Goal: Task Accomplishment & Management: Manage account settings

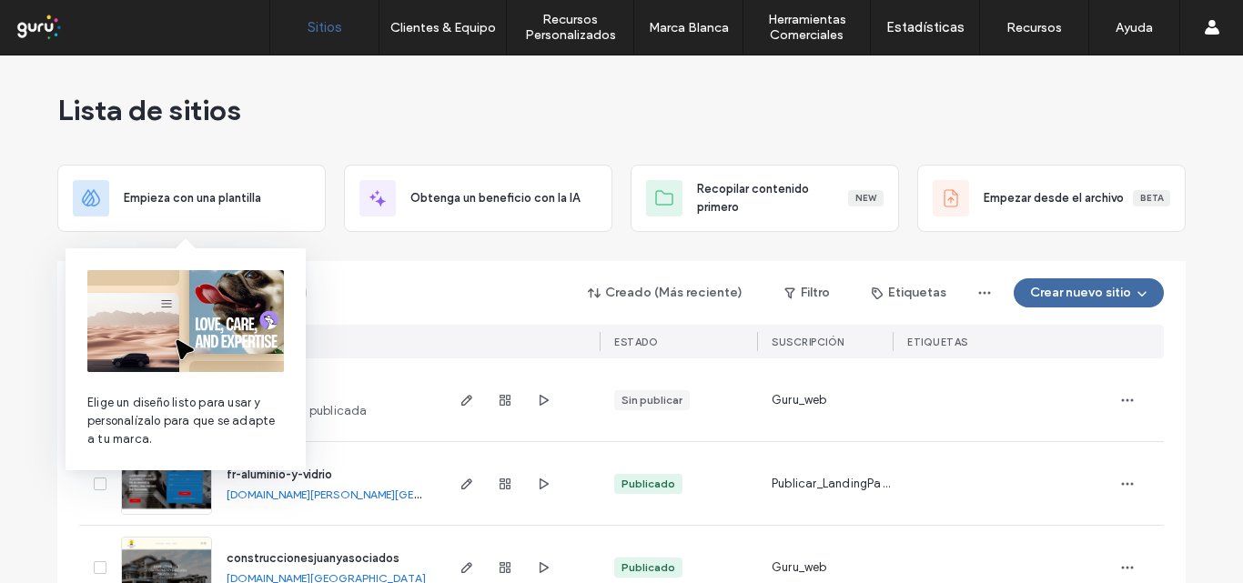
click at [130, 289] on img at bounding box center [185, 321] width 197 height 102
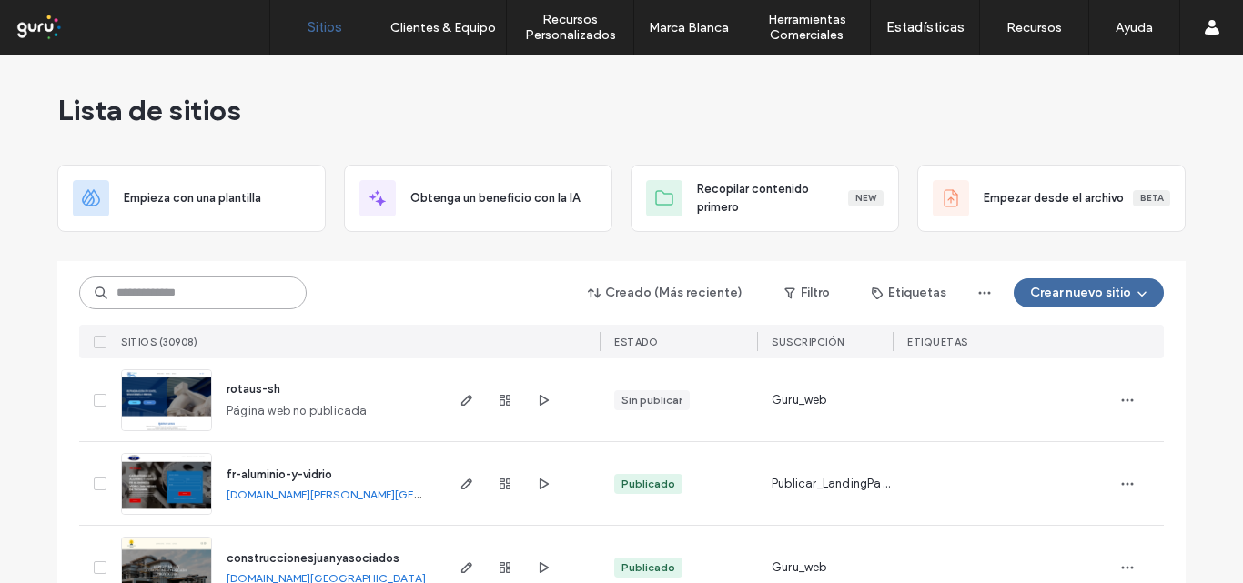
click at [177, 287] on input at bounding box center [193, 293] width 228 height 33
paste input "**********"
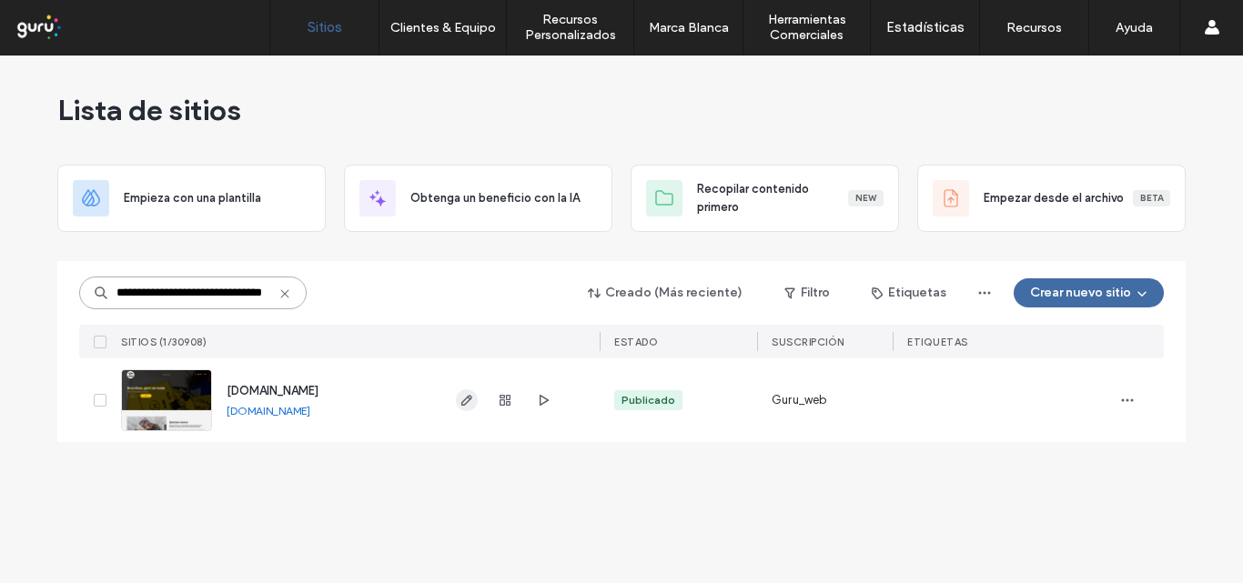
type input "**********"
click at [463, 400] on icon "button" at bounding box center [467, 400] width 15 height 15
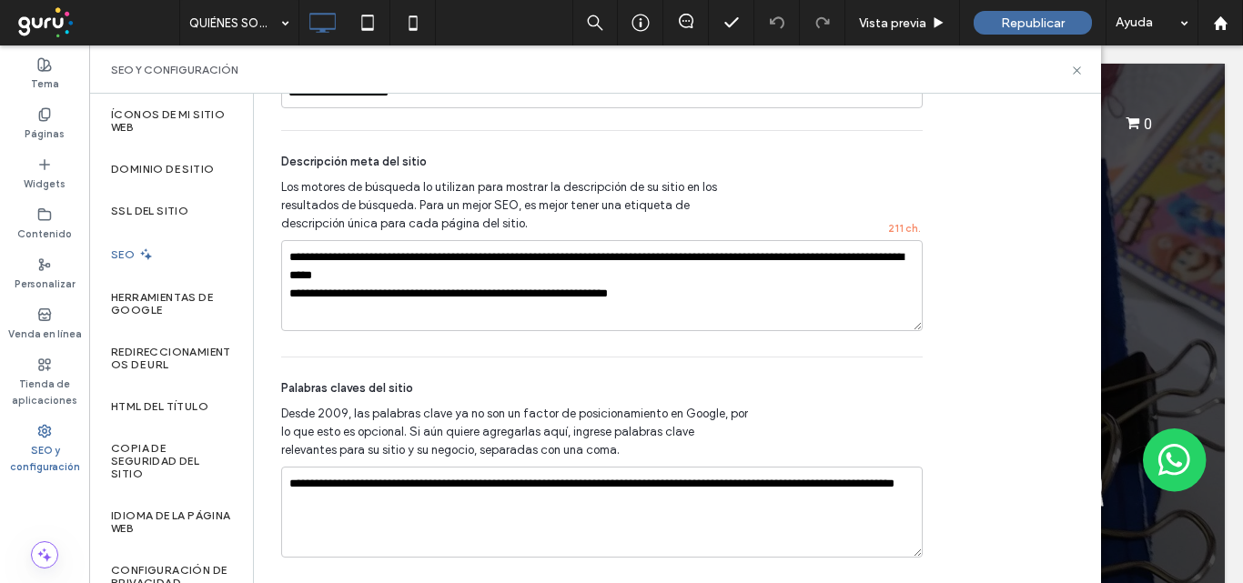
scroll to position [1378, 0]
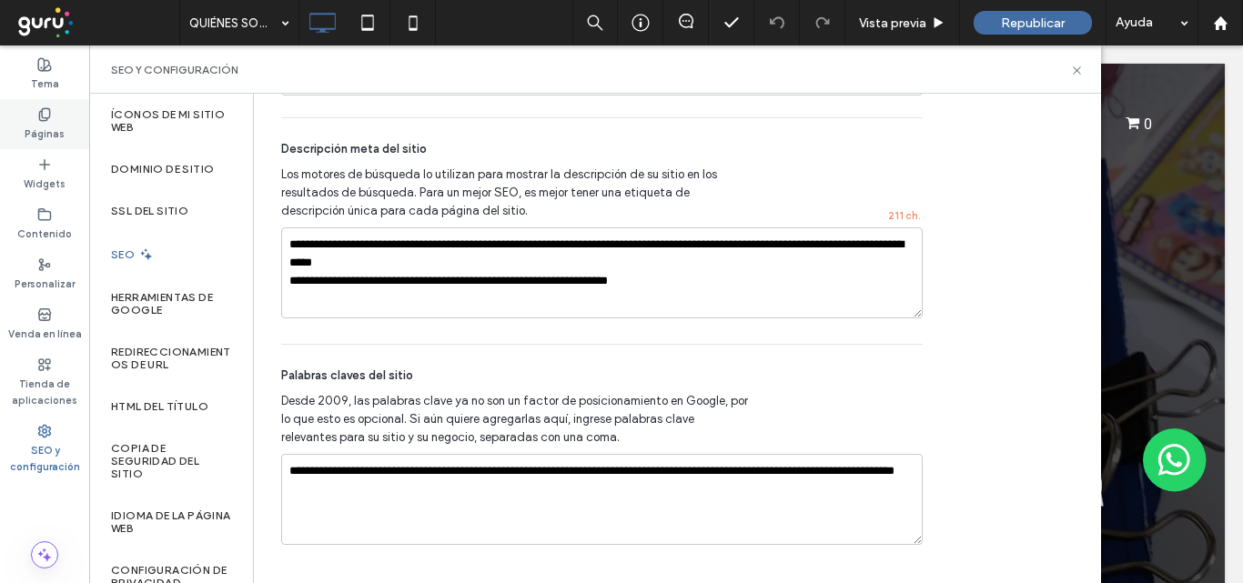
click at [41, 133] on label "Páginas" at bounding box center [45, 132] width 40 height 20
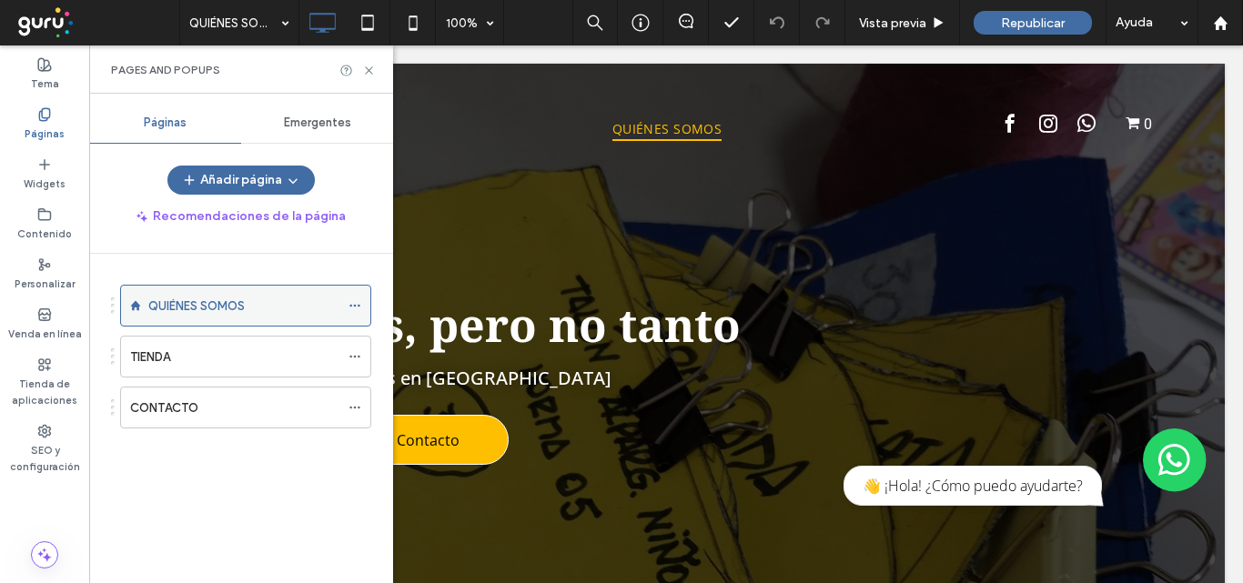
click at [353, 304] on icon at bounding box center [355, 305] width 13 height 13
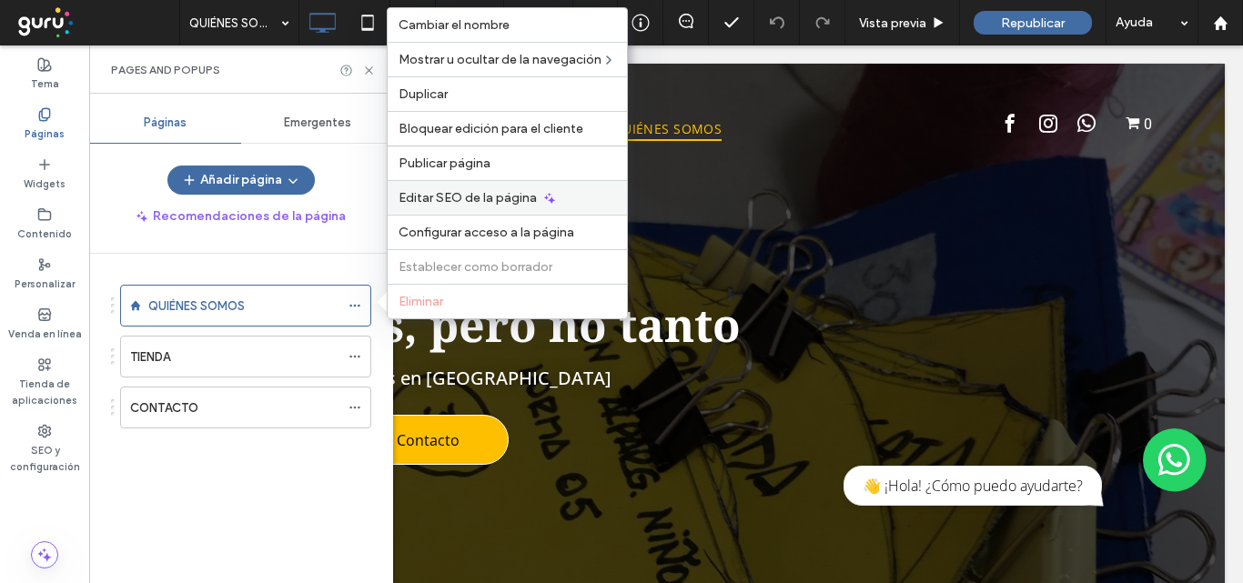
click at [481, 195] on span "Editar SEO de la página" at bounding box center [468, 197] width 138 height 15
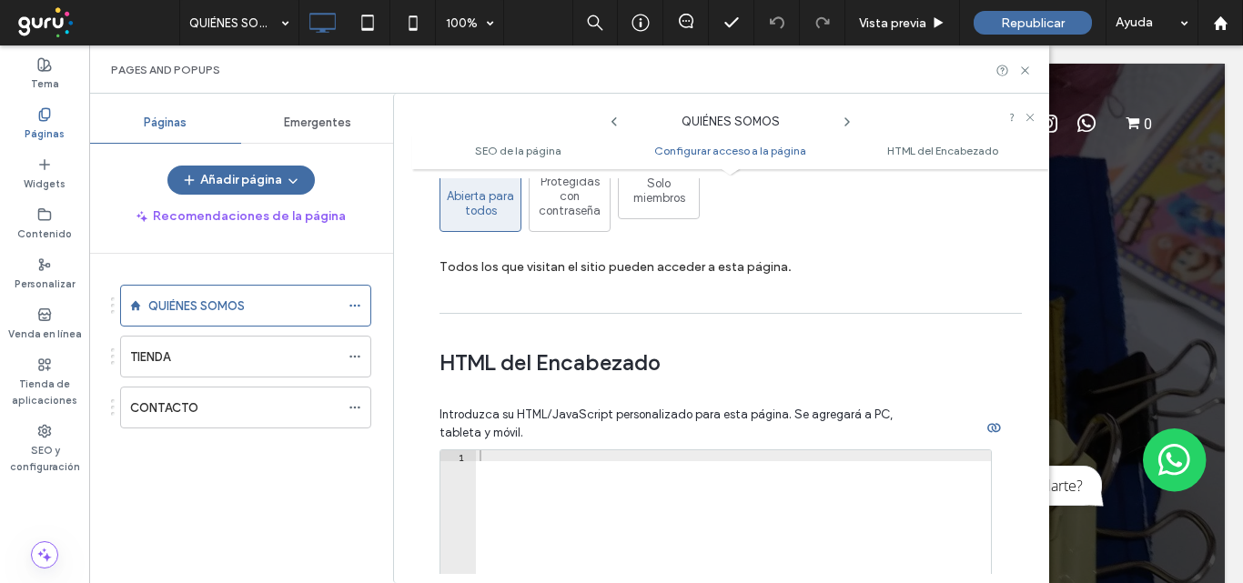
scroll to position [1638, 0]
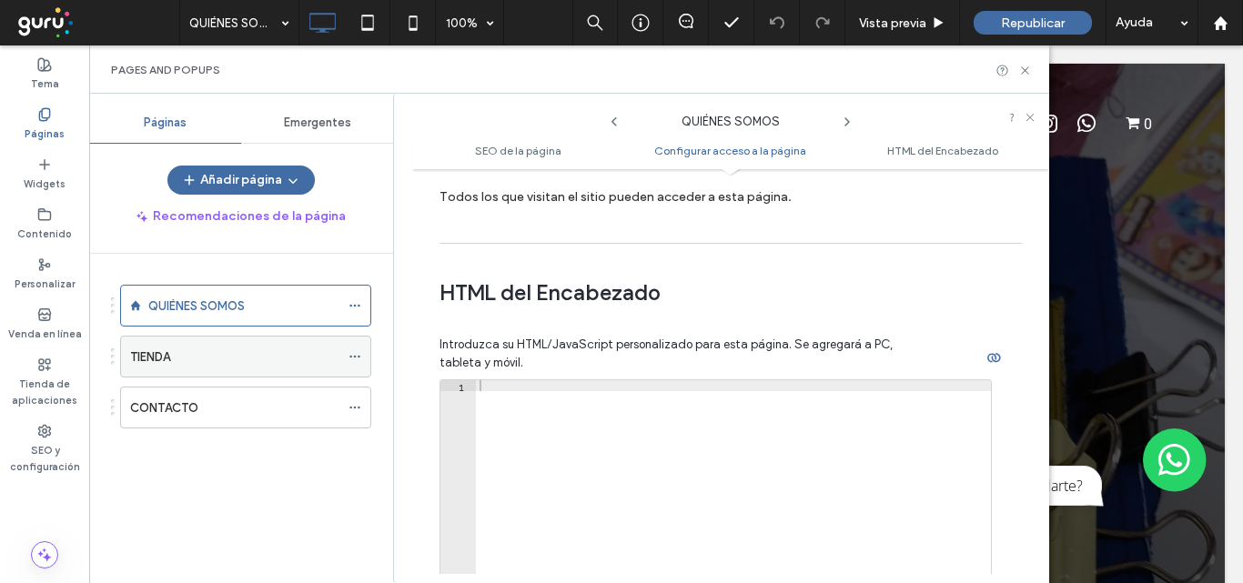
click at [350, 353] on icon at bounding box center [355, 356] width 13 height 13
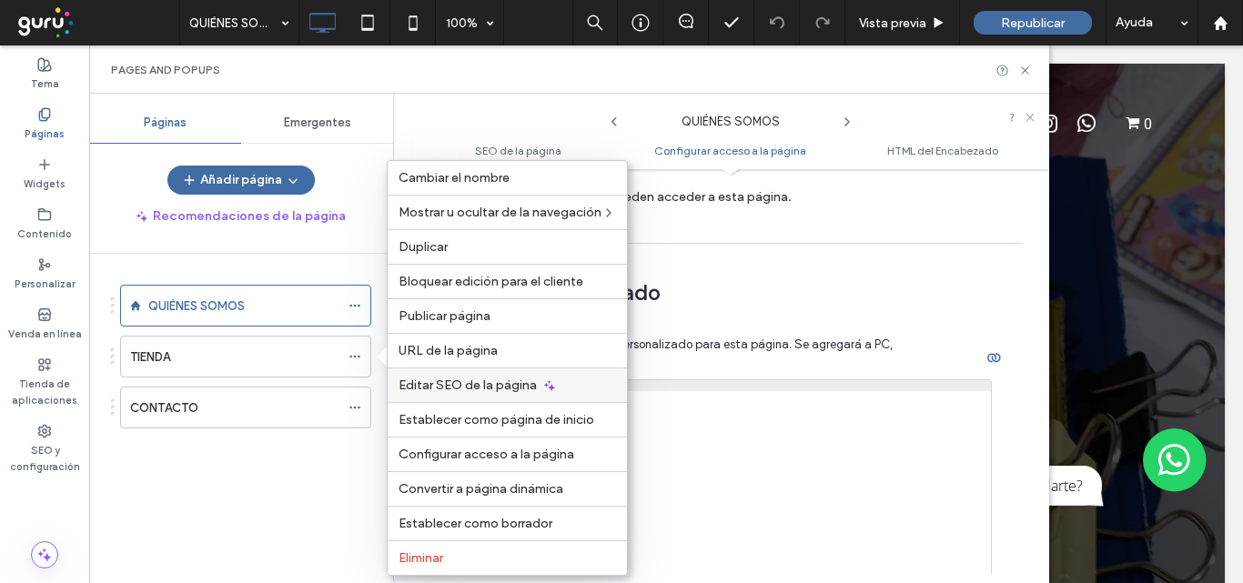
click at [525, 387] on span "Editar SEO de la página" at bounding box center [468, 385] width 138 height 15
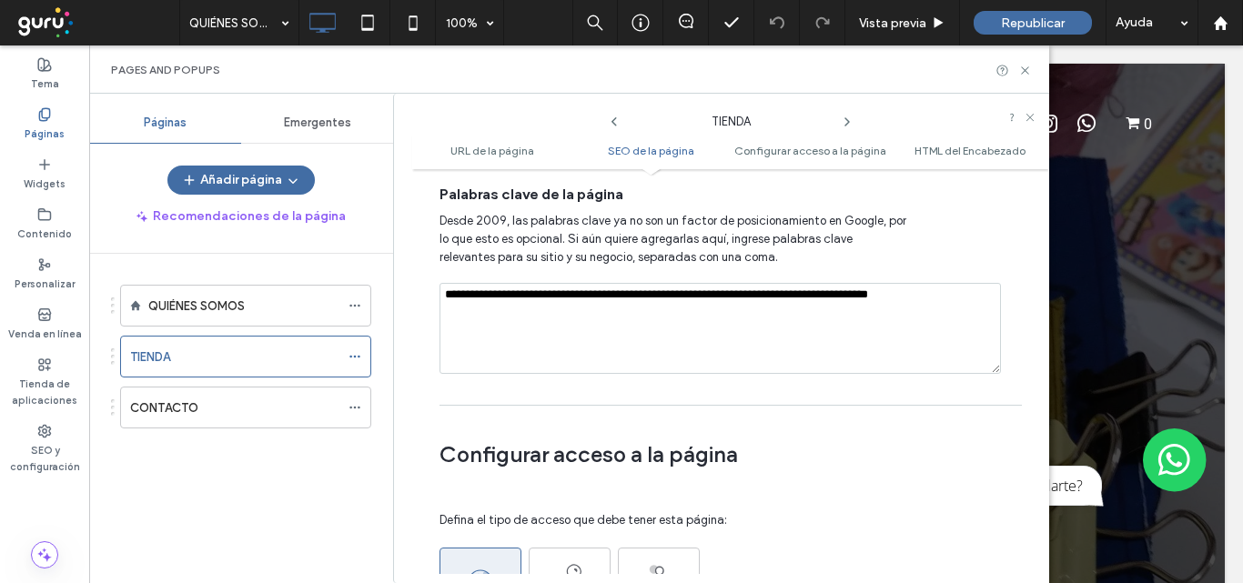
scroll to position [1365, 0]
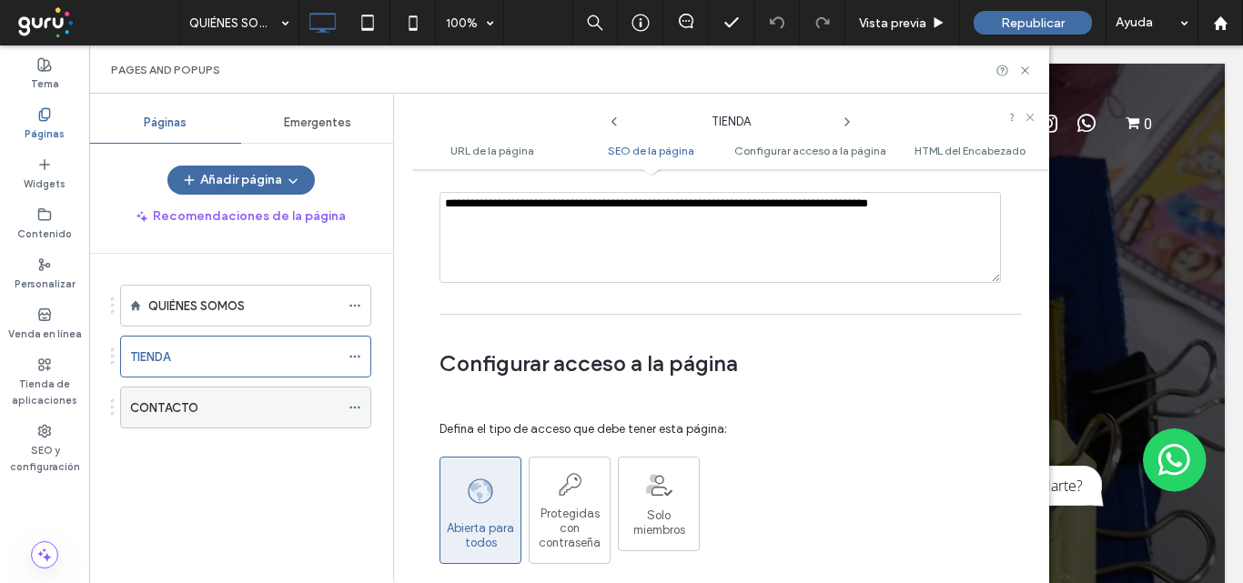
click at [357, 409] on icon at bounding box center [355, 407] width 13 height 13
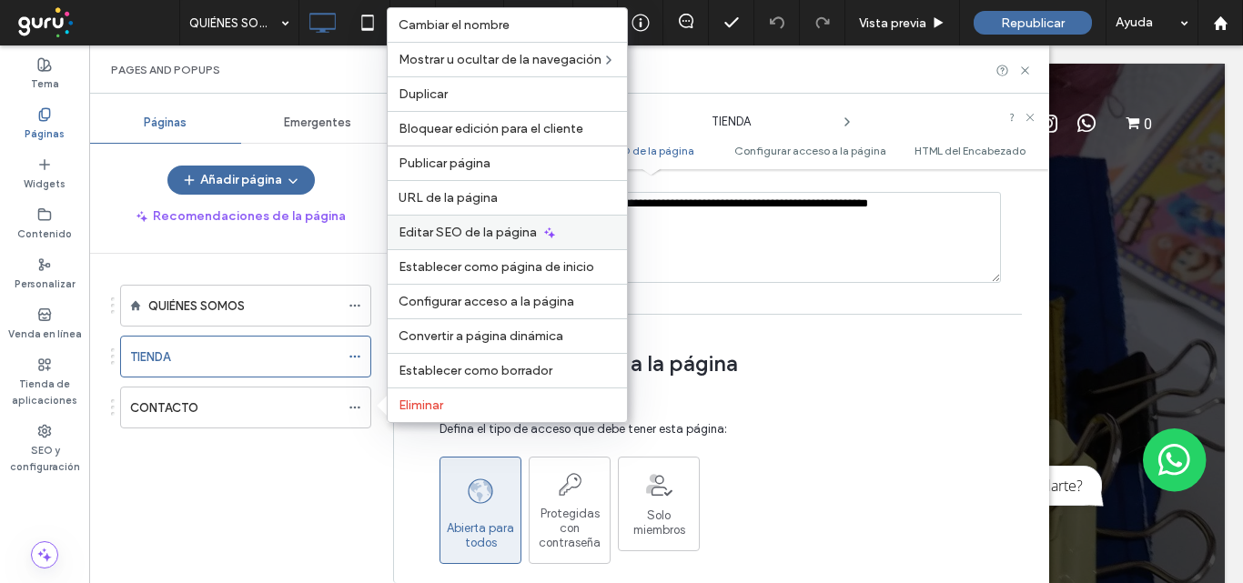
click at [517, 234] on span "Editar SEO de la página" at bounding box center [468, 232] width 138 height 15
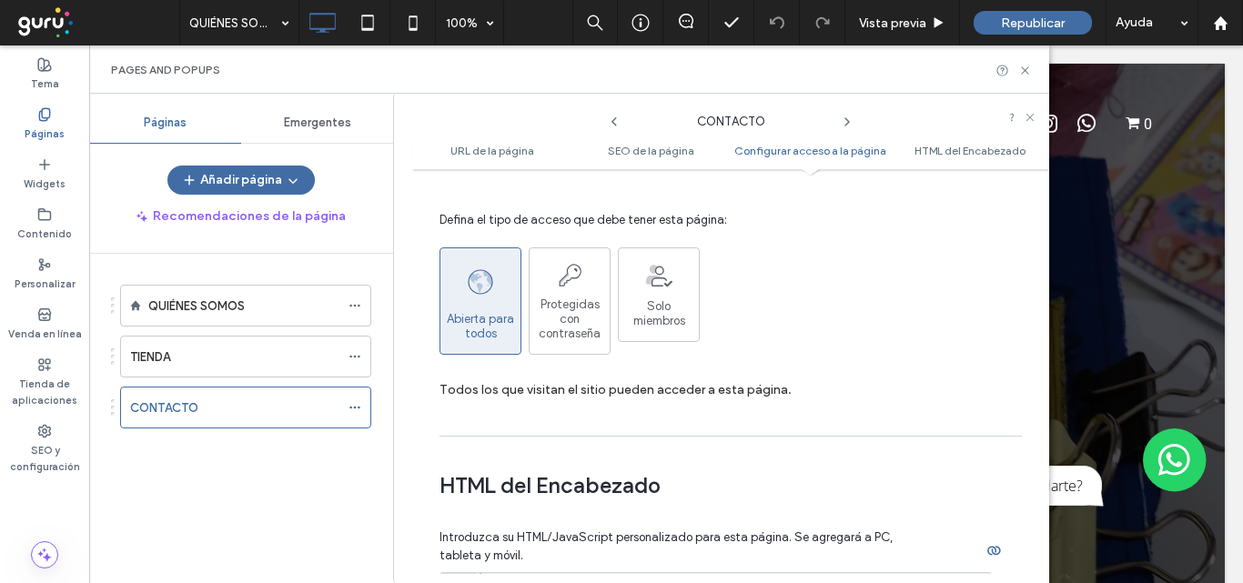
scroll to position [1638, 0]
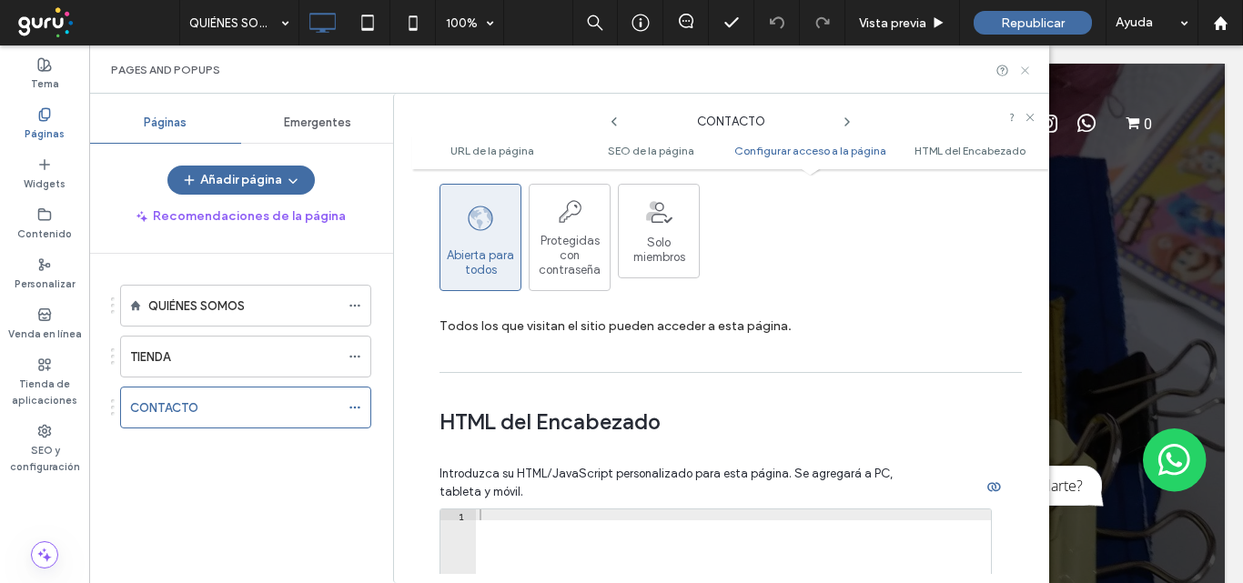
click at [1025, 71] on use at bounding box center [1024, 69] width 7 height 7
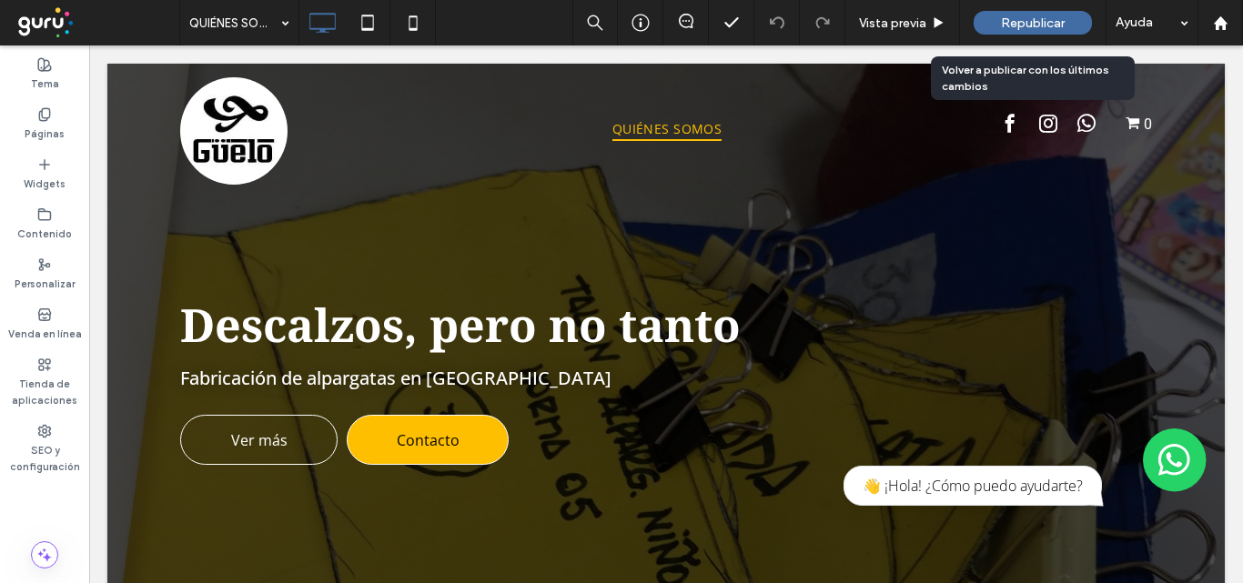
click at [1036, 12] on div "Republicar" at bounding box center [1033, 23] width 118 height 24
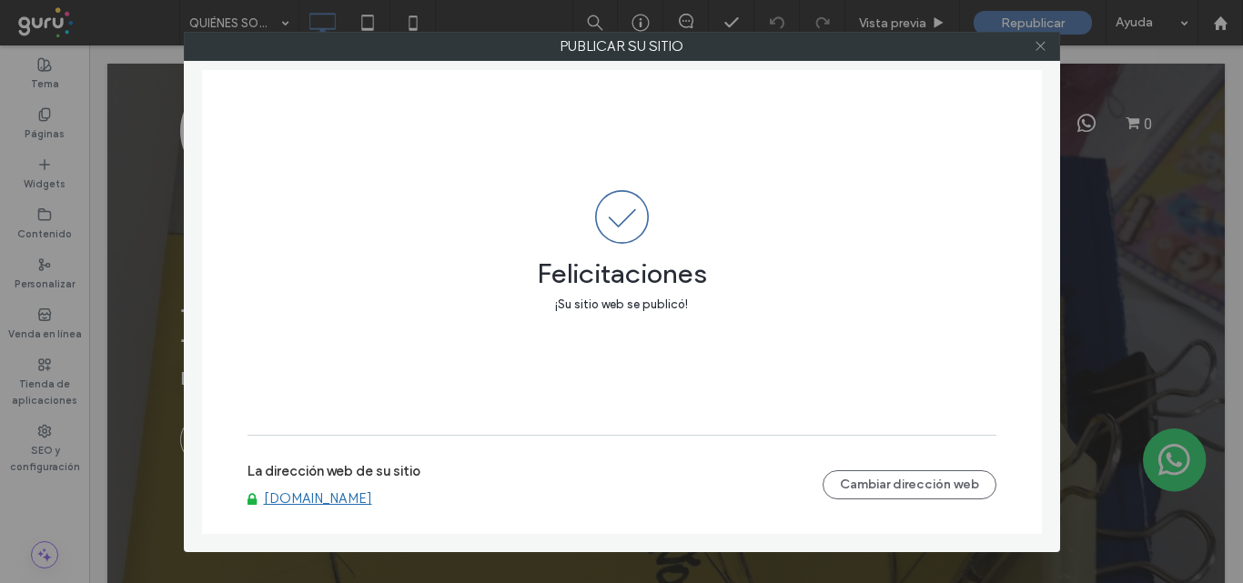
click at [1041, 47] on icon at bounding box center [1041, 46] width 14 height 14
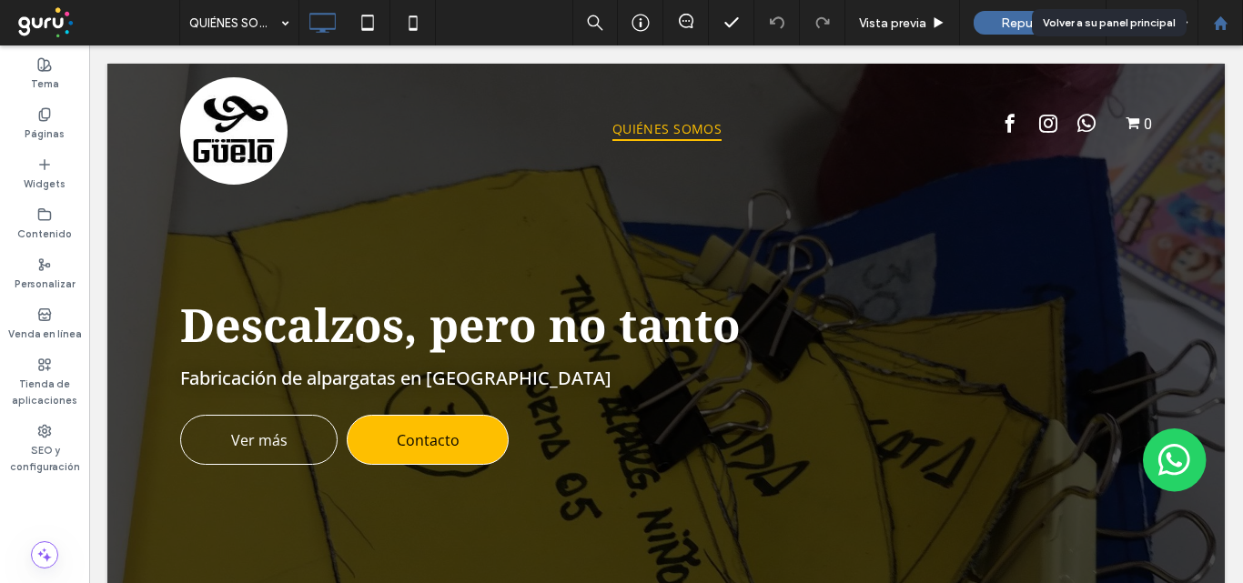
click at [1227, 16] on icon at bounding box center [1220, 22] width 15 height 15
